Goal: Find specific page/section: Find specific page/section

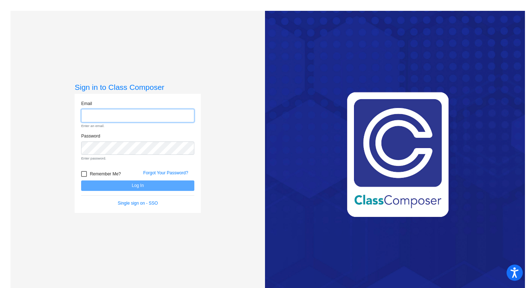
type input "[PERSON_NAME][EMAIL_ADDRESS][PERSON_NAME][DOMAIN_NAME]"
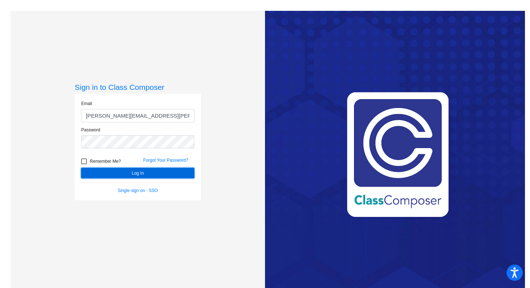
click at [157, 172] on button "Log In" at bounding box center [137, 173] width 113 height 10
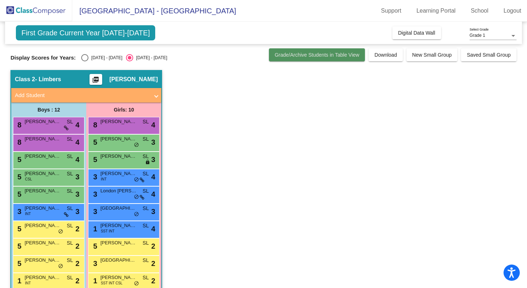
click at [324, 58] on button "Grade/Archive Students in Table View" at bounding box center [317, 54] width 96 height 13
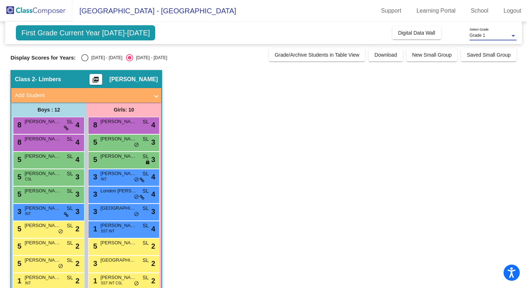
click at [477, 36] on span "Grade 1" at bounding box center [477, 35] width 16 height 5
click at [473, 36] on span "Grade 1" at bounding box center [492, 35] width 47 height 13
click at [110, 31] on span "First Grade Current Year [DATE]-[DATE]" at bounding box center [85, 32] width 139 height 15
